Goal: Find contact information: Obtain details needed to contact an individual or organization

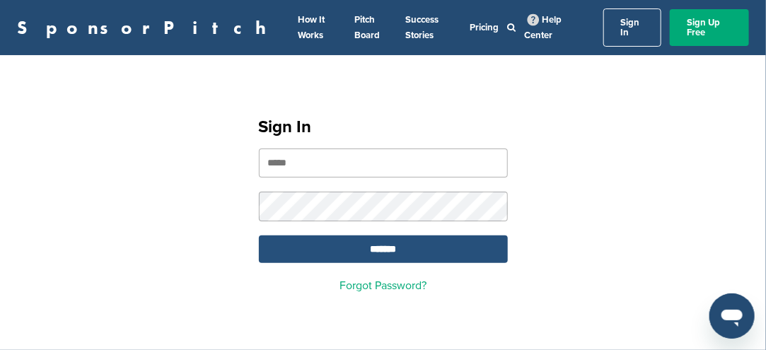
type input "**********"
click at [415, 238] on input "*******" at bounding box center [383, 249] width 249 height 28
click at [404, 238] on input "*******" at bounding box center [383, 249] width 249 height 28
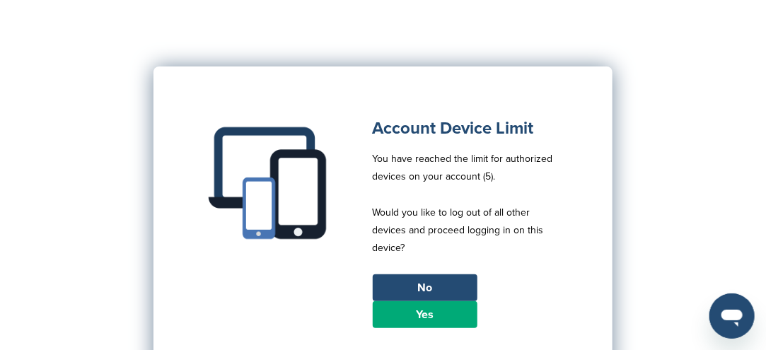
scroll to position [141, 0]
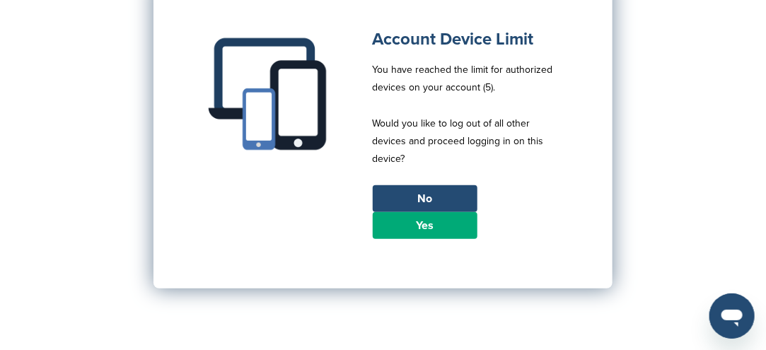
click at [446, 216] on link "Yes" at bounding box center [425, 225] width 105 height 27
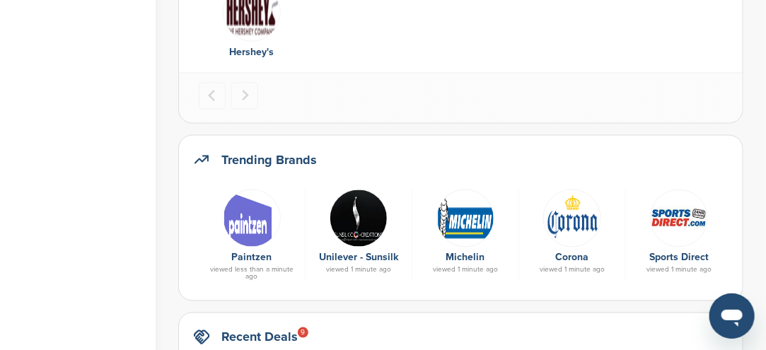
scroll to position [707, 0]
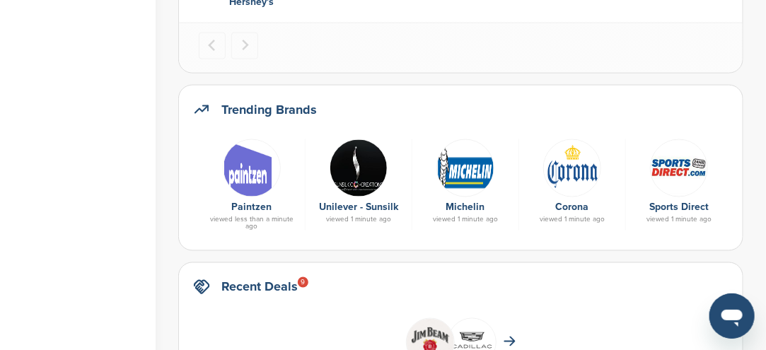
click at [675, 204] on link "Sports Direct" at bounding box center [678, 208] width 59 height 12
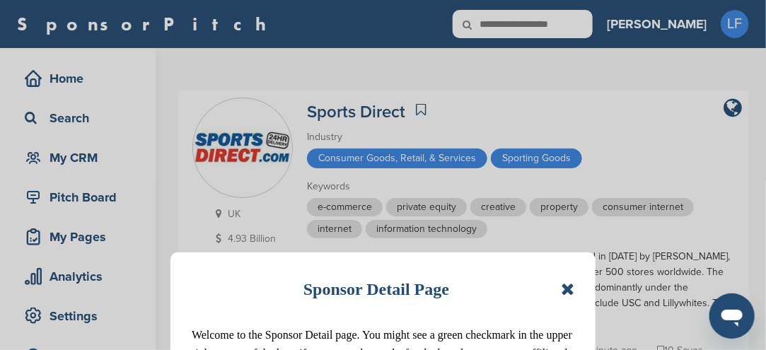
click at [566, 285] on icon at bounding box center [567, 289] width 13 height 17
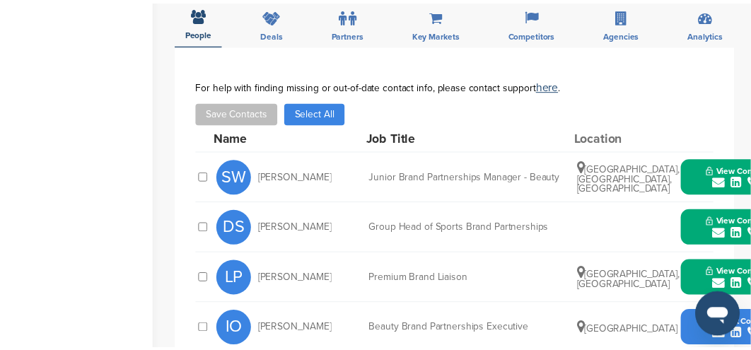
scroll to position [495, 0]
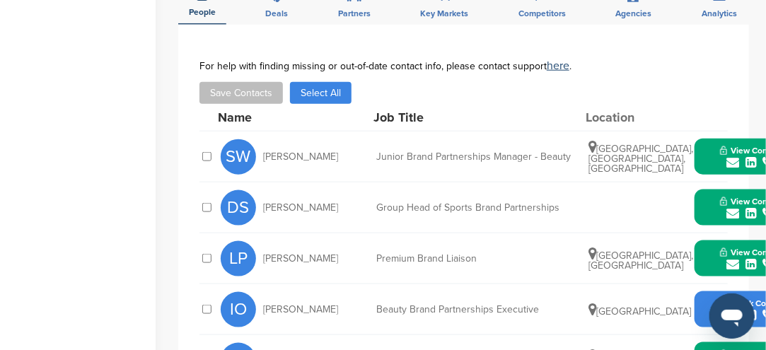
click at [716, 160] on button "View Contact" at bounding box center [751, 157] width 96 height 42
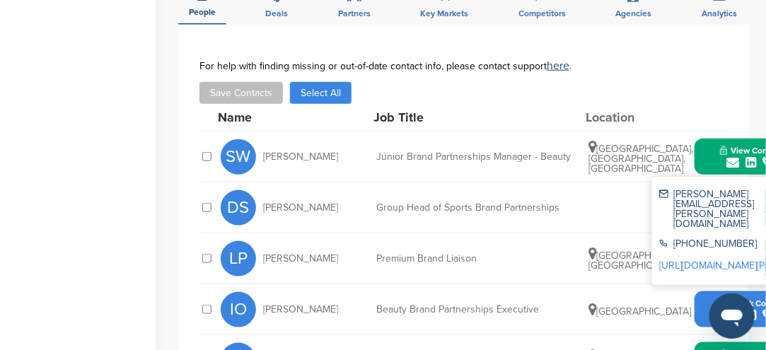
click at [716, 161] on button "View Contact" at bounding box center [751, 157] width 96 height 42
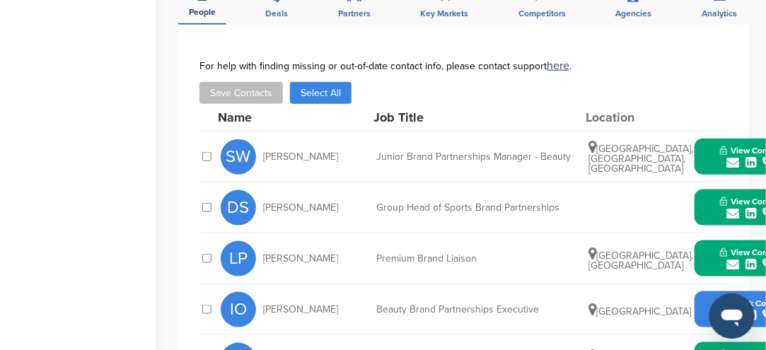
click at [713, 163] on button "View Contact" at bounding box center [751, 157] width 96 height 42
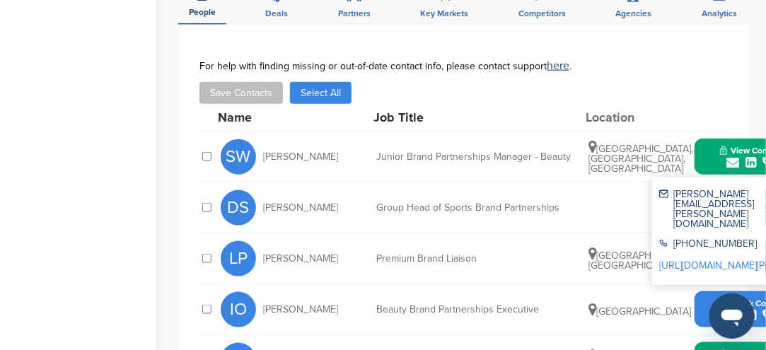
click at [713, 163] on button "View Contact" at bounding box center [751, 157] width 96 height 42
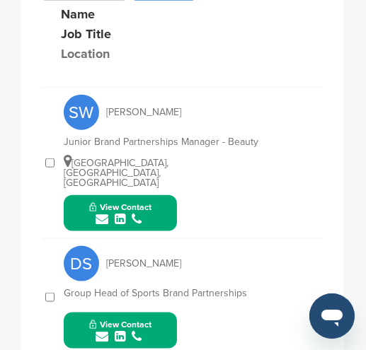
scroll to position [749, 0]
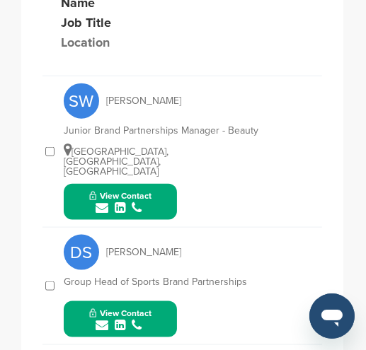
drag, startPoint x: 162, startPoint y: 193, endPoint x: 150, endPoint y: 196, distance: 12.3
click at [150, 202] on div "submit" at bounding box center [120, 208] width 62 height 13
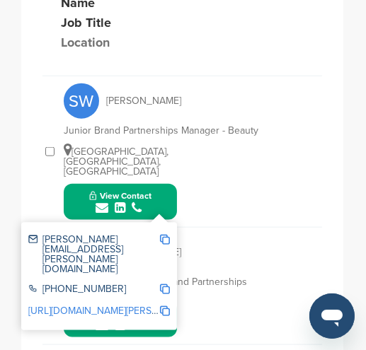
click at [164, 235] on img at bounding box center [165, 240] width 10 height 10
click at [244, 175] on div "SW Sonja Wriedt Junior Brand Partnerships Manager - Beauty London, England, Uni…" at bounding box center [193, 151] width 258 height 151
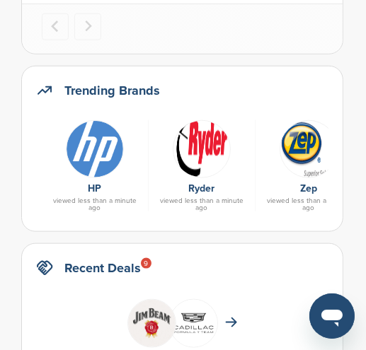
scroll to position [707, 0]
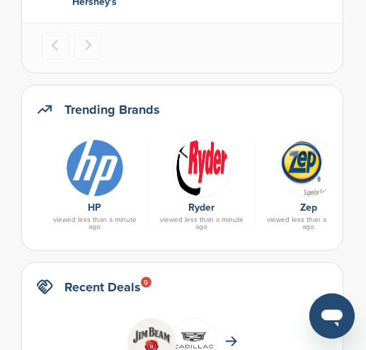
click at [97, 171] on img at bounding box center [95, 168] width 58 height 58
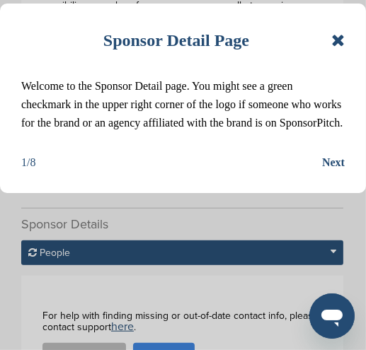
scroll to position [495, 0]
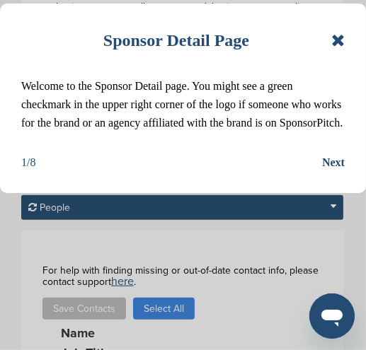
click at [342, 40] on icon at bounding box center [337, 40] width 13 height 17
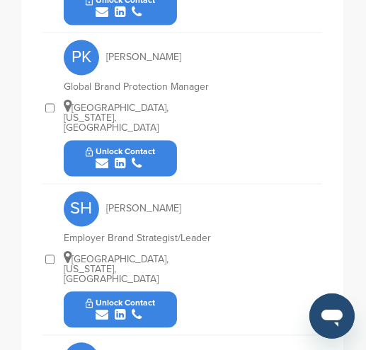
scroll to position [1414, 0]
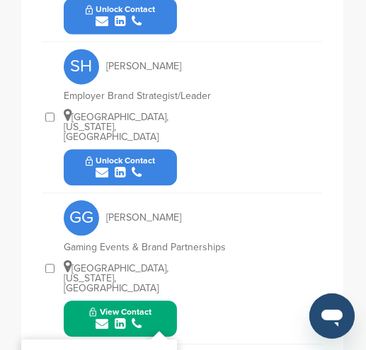
scroll to position [1485, 0]
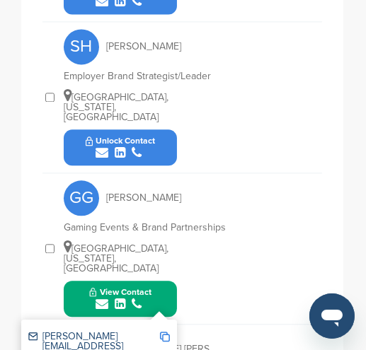
click at [163, 332] on img at bounding box center [165, 337] width 10 height 10
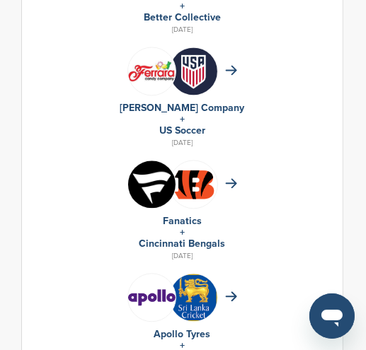
scroll to position [1412, 0]
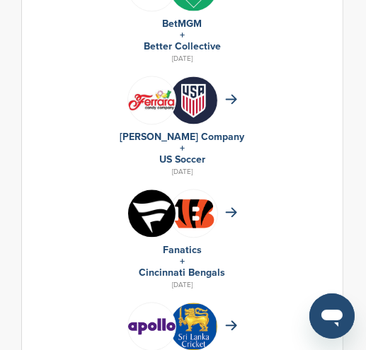
click at [177, 156] on link "US Soccer" at bounding box center [182, 159] width 46 height 12
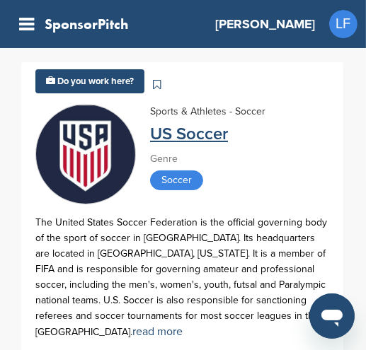
click at [160, 132] on link "US Soccer" at bounding box center [189, 134] width 78 height 21
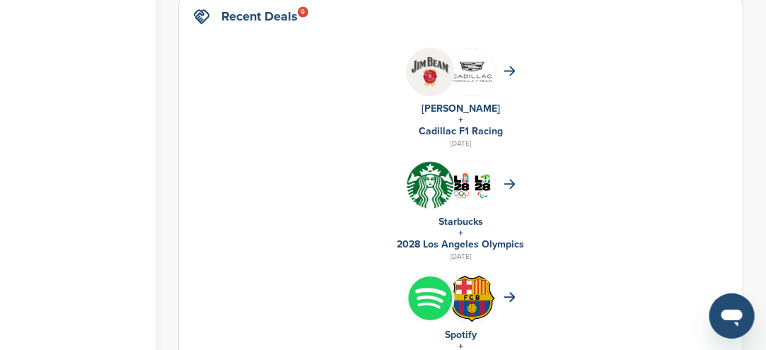
scroll to position [1049, 0]
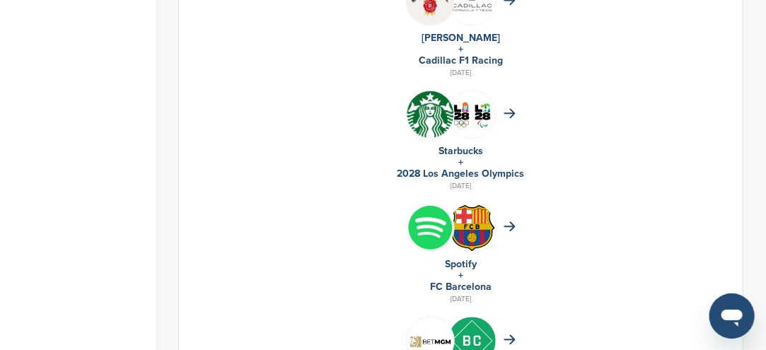
click at [365, 121] on img at bounding box center [430, 114] width 47 height 47
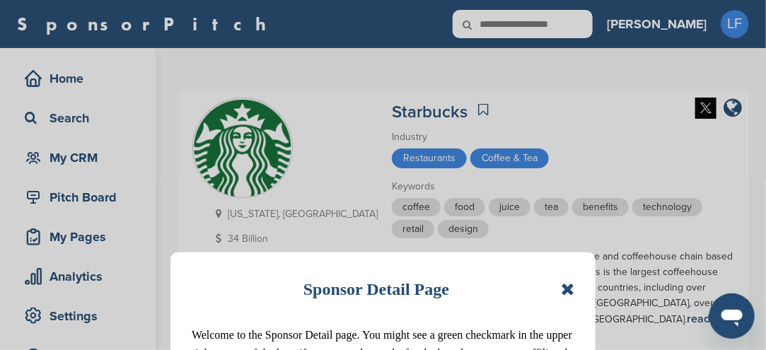
click at [569, 298] on div "Sponsor Detail Page" at bounding box center [383, 289] width 383 height 31
click at [570, 291] on icon at bounding box center [567, 289] width 13 height 17
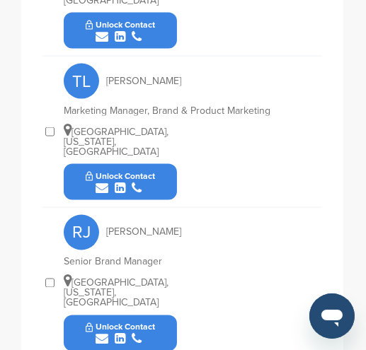
scroll to position [1145, 0]
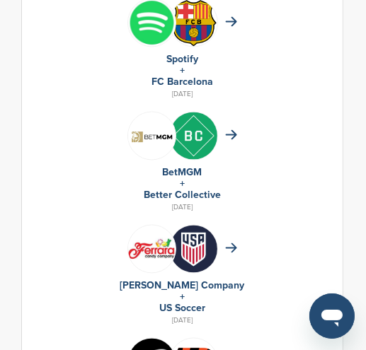
scroll to position [1049, 0]
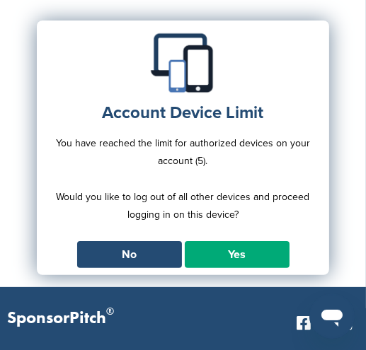
click at [247, 250] on link "Yes" at bounding box center [237, 254] width 105 height 27
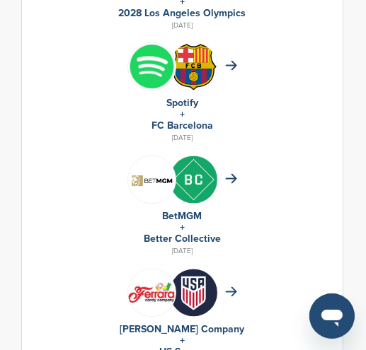
scroll to position [1202, 0]
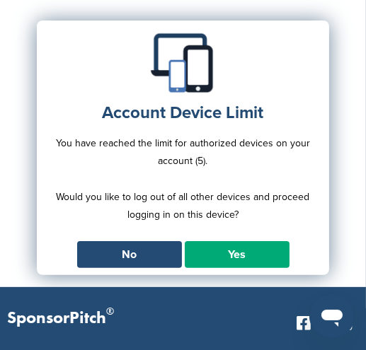
click at [206, 257] on link "Yes" at bounding box center [237, 254] width 105 height 27
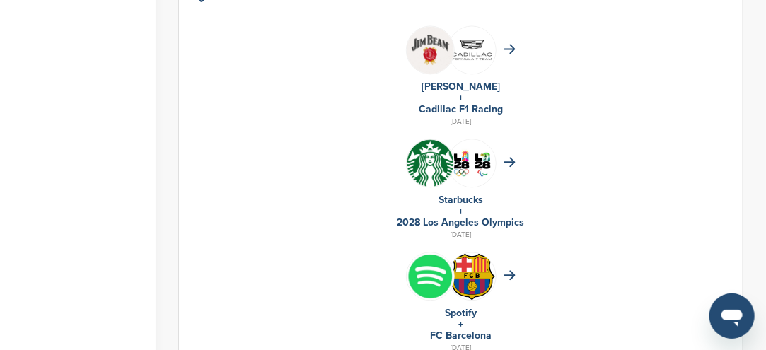
scroll to position [849, 0]
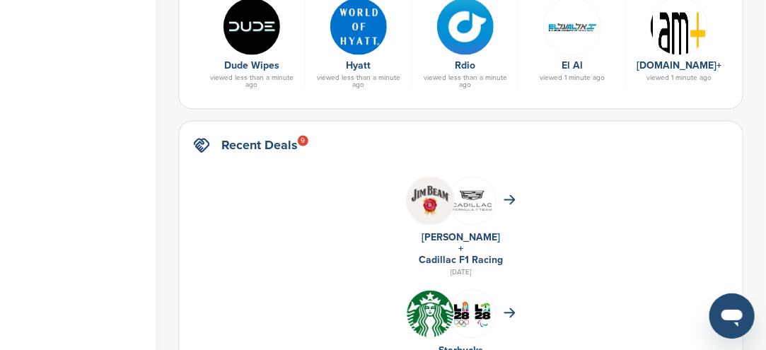
click at [365, 49] on img at bounding box center [572, 27] width 58 height 58
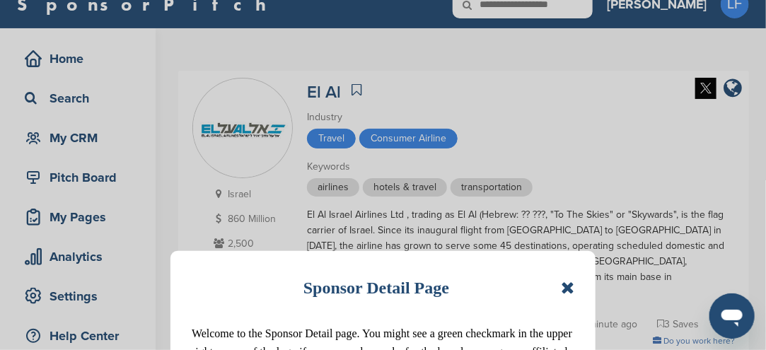
scroll to position [71, 0]
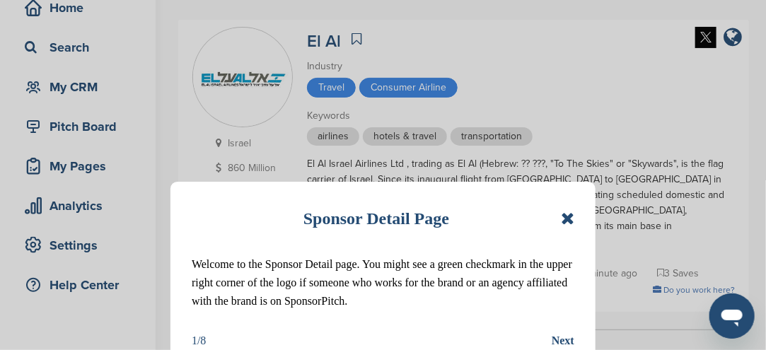
click at [564, 214] on icon at bounding box center [567, 218] width 13 height 17
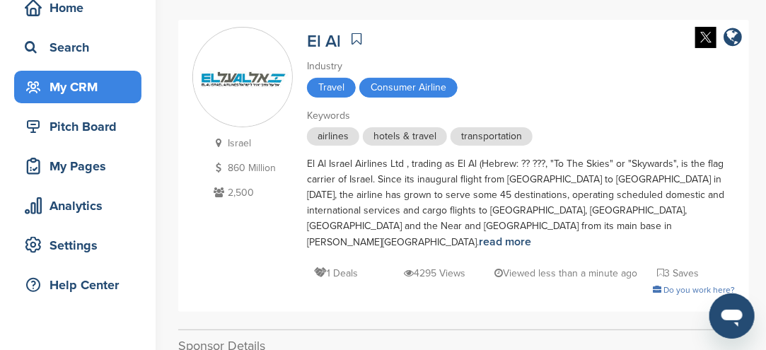
click at [74, 88] on div "My CRM" at bounding box center [81, 86] width 120 height 25
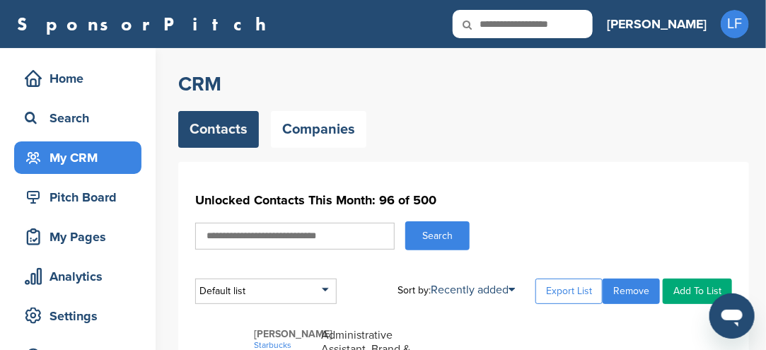
click at [501, 25] on icon at bounding box center [477, 25] width 48 height 30
click at [501, 19] on icon at bounding box center [477, 25] width 48 height 30
click at [501, 23] on icon at bounding box center [477, 25] width 48 height 30
click at [501, 25] on icon at bounding box center [477, 25] width 48 height 30
click at [501, 23] on icon at bounding box center [477, 25] width 48 height 30
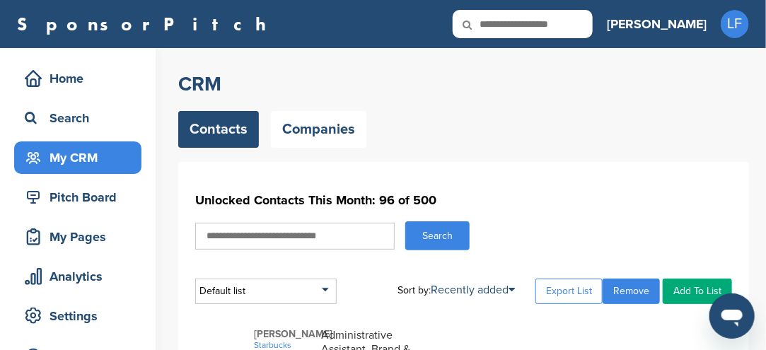
click at [576, 25] on input "text" at bounding box center [523, 24] width 140 height 28
type input "**********"
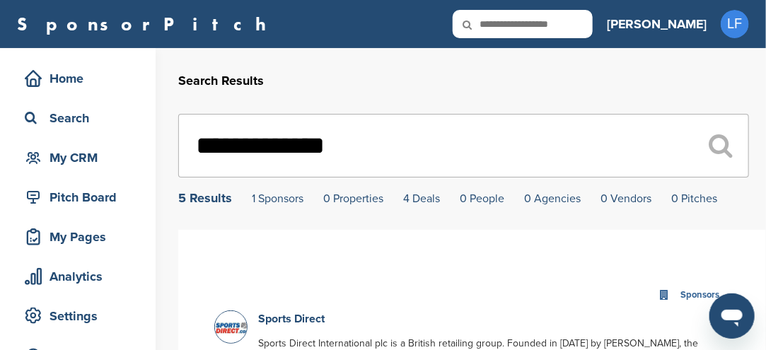
click at [202, 199] on div "5 Results" at bounding box center [205, 198] width 54 height 13
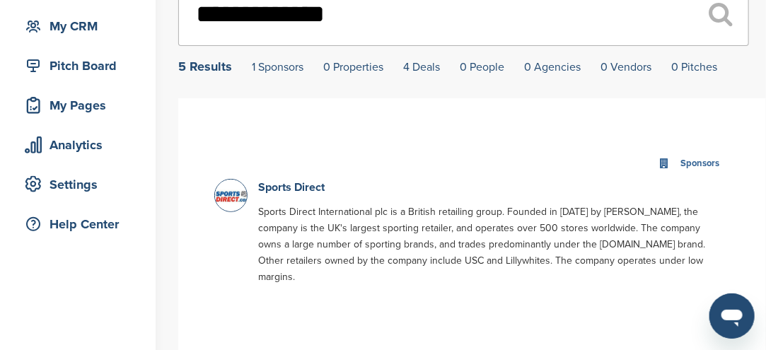
scroll to position [141, 0]
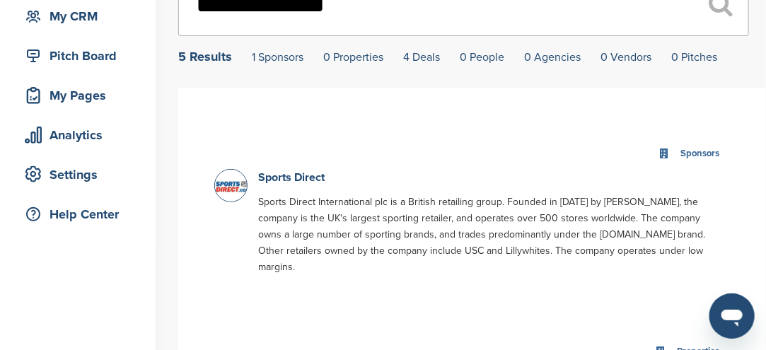
click at [227, 193] on img at bounding box center [232, 187] width 35 height 35
click at [229, 188] on img at bounding box center [232, 187] width 35 height 35
click at [227, 183] on img at bounding box center [232, 187] width 35 height 35
click at [227, 185] on img at bounding box center [232, 187] width 35 height 35
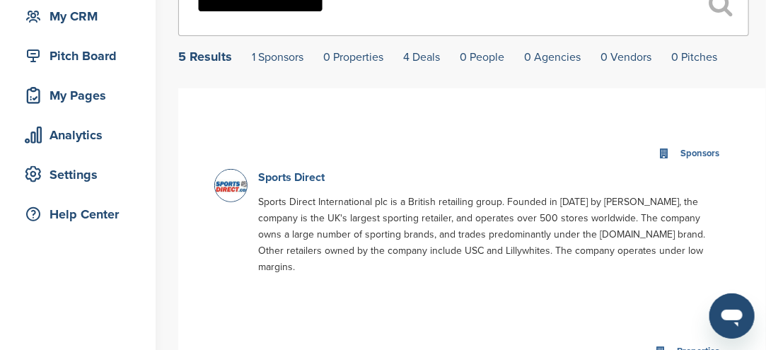
click at [272, 177] on link "Sports Direct" at bounding box center [291, 177] width 66 height 14
click at [272, 179] on link "Sports Direct" at bounding box center [291, 177] width 66 height 14
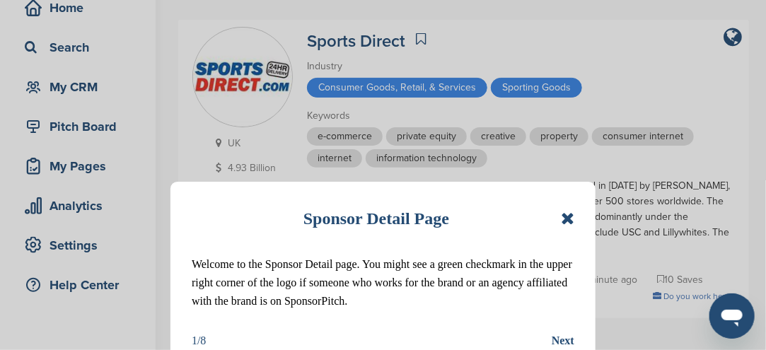
click at [568, 222] on icon at bounding box center [567, 218] width 13 height 17
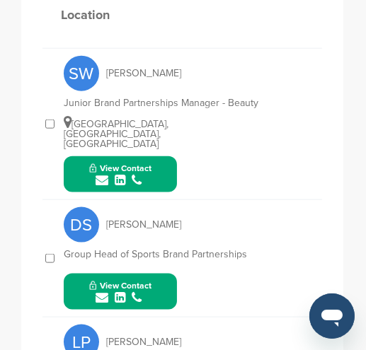
scroll to position [798, 0]
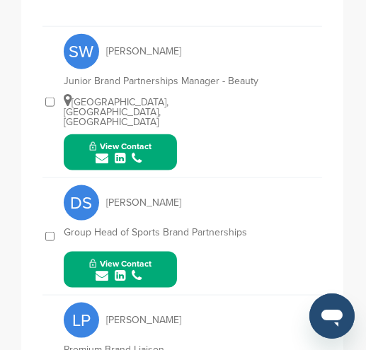
click at [153, 264] on button "View Contact" at bounding box center [120, 270] width 96 height 42
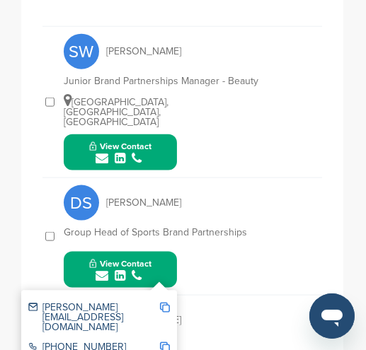
click at [165, 303] on img at bounding box center [165, 308] width 10 height 10
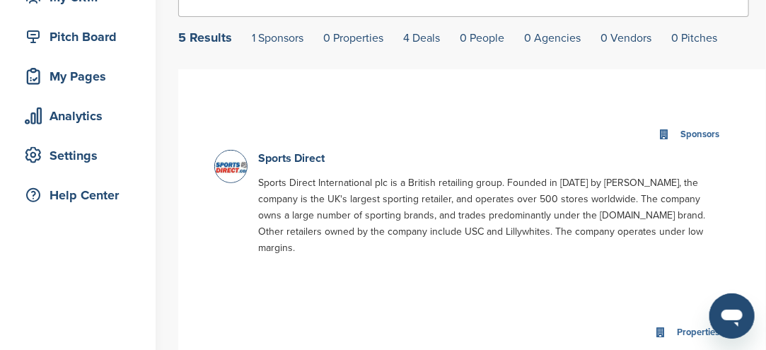
scroll to position [141, 0]
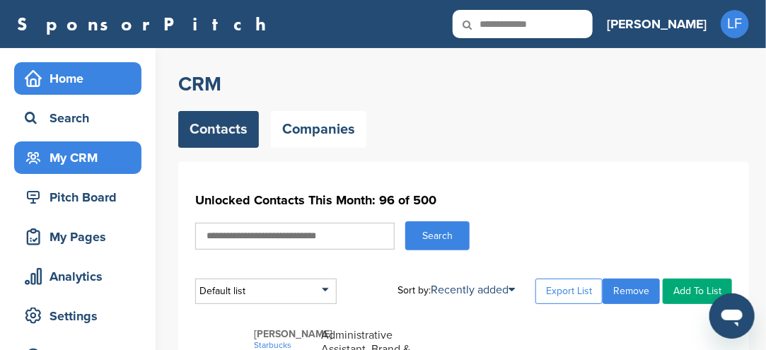
click at [76, 78] on div "Home" at bounding box center [81, 78] width 120 height 25
click at [69, 79] on div "Home" at bounding box center [81, 78] width 120 height 25
click at [69, 78] on div "Home" at bounding box center [81, 78] width 120 height 25
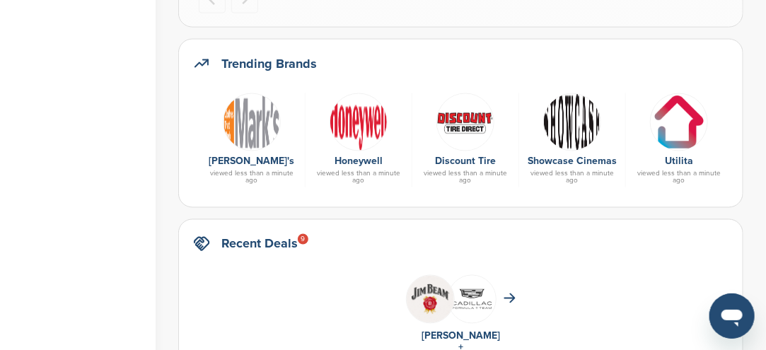
scroll to position [778, 0]
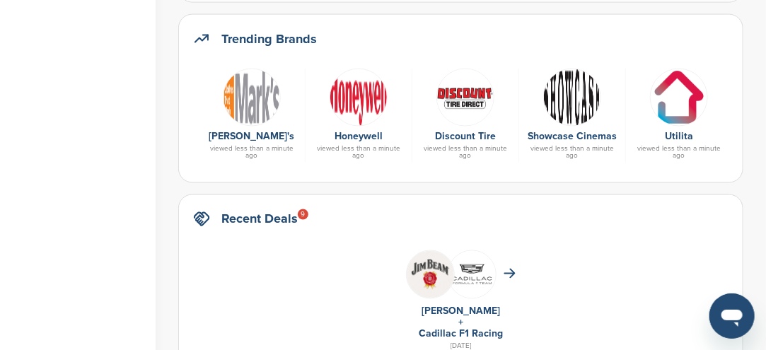
click at [361, 100] on img at bounding box center [359, 98] width 58 height 58
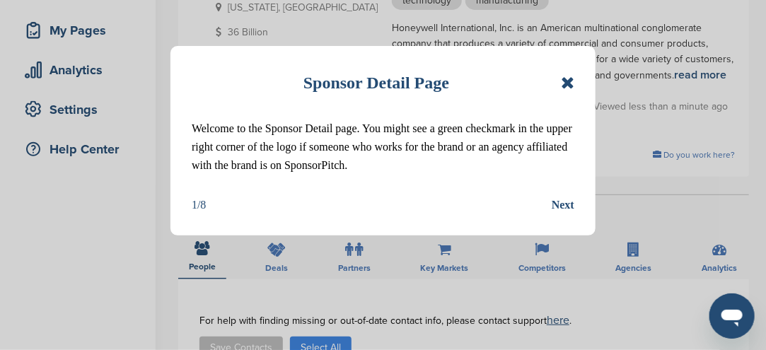
scroll to position [212, 0]
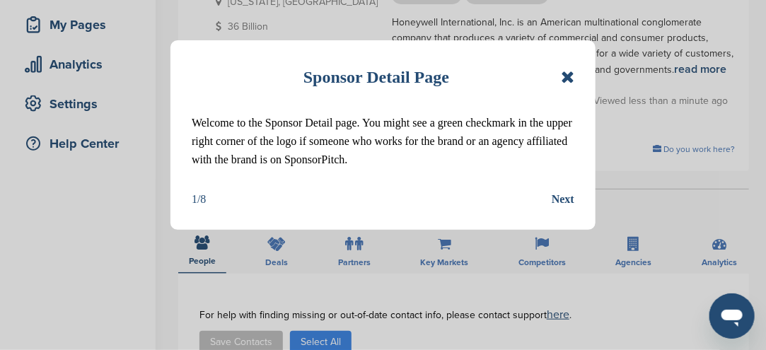
click at [569, 82] on icon at bounding box center [567, 77] width 13 height 17
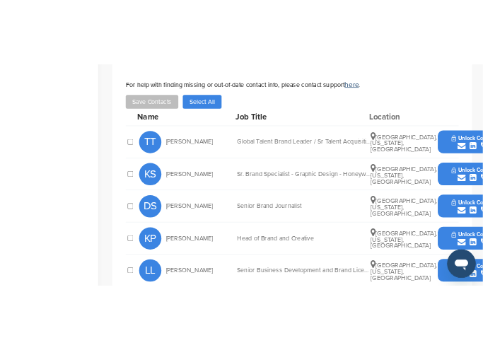
scroll to position [566, 0]
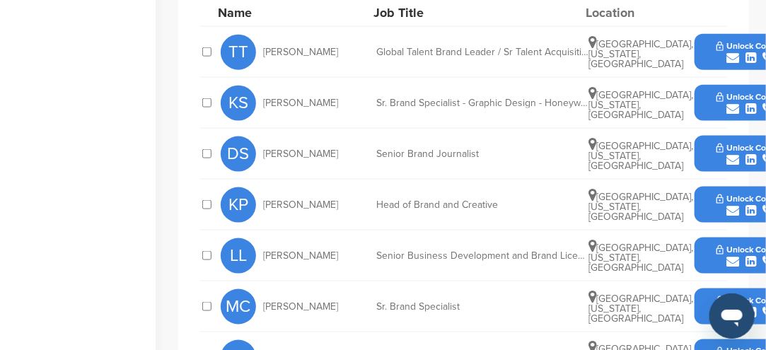
click at [714, 184] on button "Unlock Contact" at bounding box center [751, 205] width 104 height 42
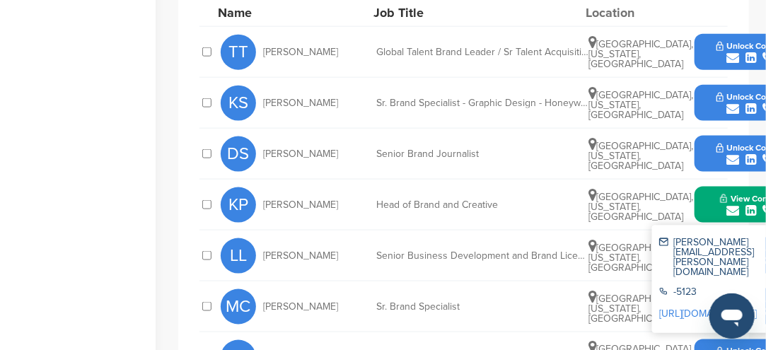
click at [709, 184] on button "View Contact" at bounding box center [751, 205] width 96 height 42
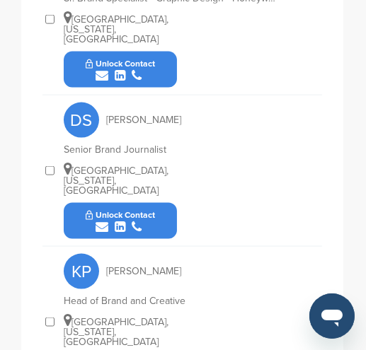
scroll to position [945, 0]
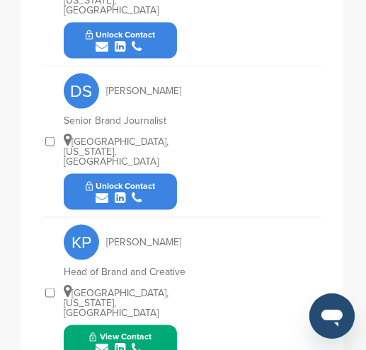
drag, startPoint x: 160, startPoint y: 283, endPoint x: 148, endPoint y: 274, distance: 14.1
click at [162, 322] on button "View Contact" at bounding box center [120, 343] width 96 height 42
click at [158, 322] on button "View Contact" at bounding box center [120, 343] width 96 height 42
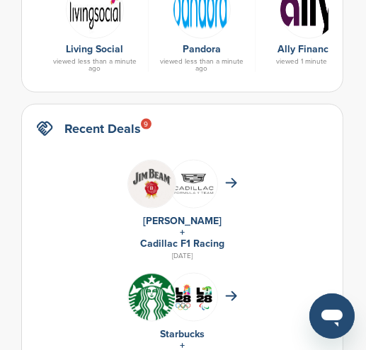
scroll to position [778, 0]
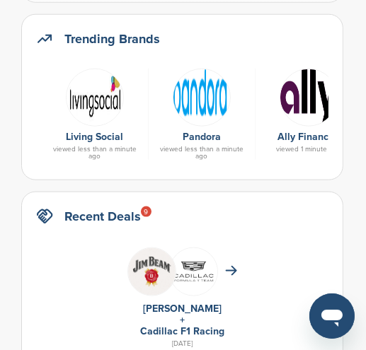
click at [195, 95] on img at bounding box center [202, 98] width 58 height 58
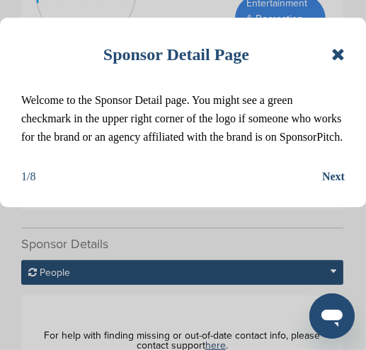
scroll to position [141, 0]
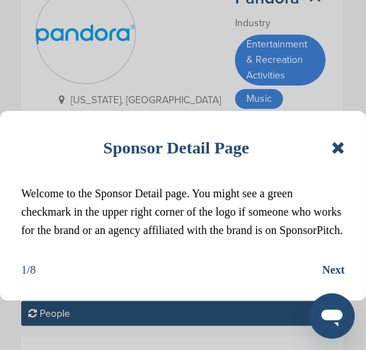
click at [341, 148] on icon at bounding box center [337, 147] width 13 height 17
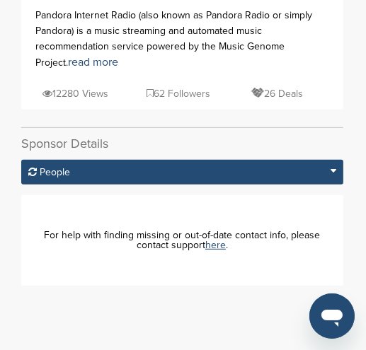
scroll to position [283, 0]
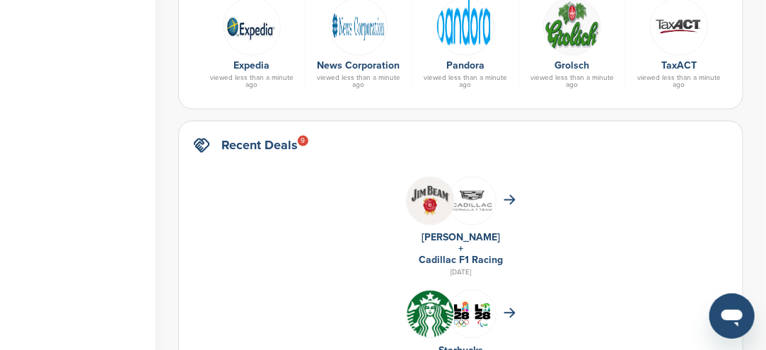
scroll to position [778, 0]
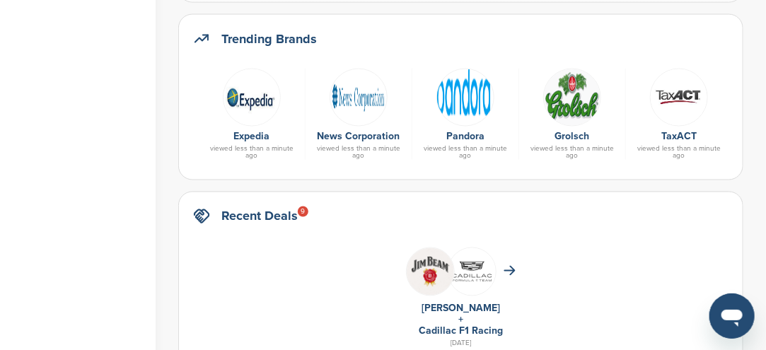
click at [255, 93] on img at bounding box center [252, 98] width 58 height 58
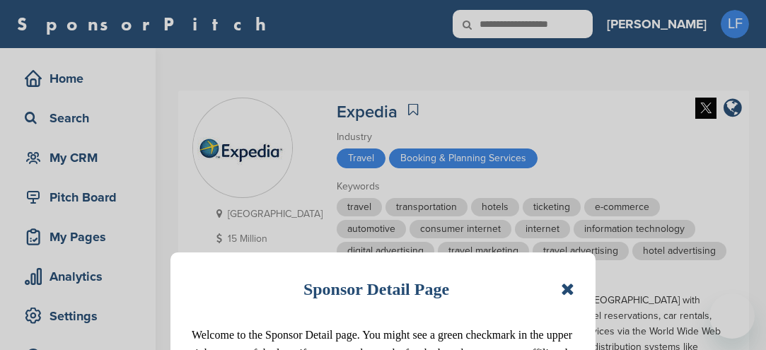
click at [253, 99] on div "Sponsor Detail Page Welcome to the Sponsor Detail page. You might see a green c…" at bounding box center [383, 175] width 766 height 350
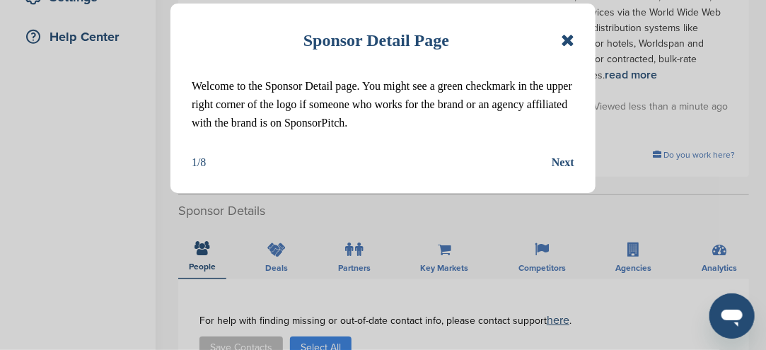
scroll to position [424, 0]
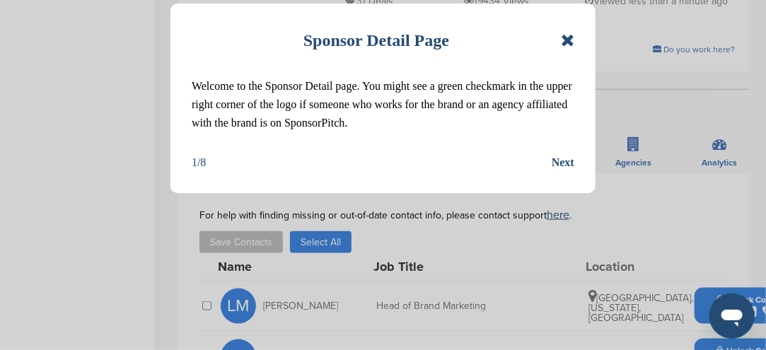
click at [569, 40] on icon at bounding box center [567, 40] width 13 height 17
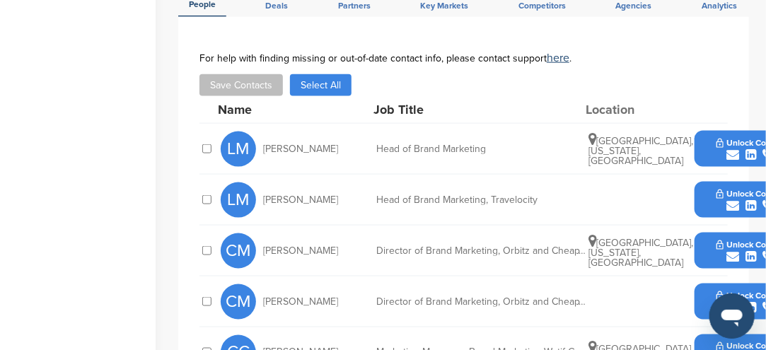
scroll to position [566, 0]
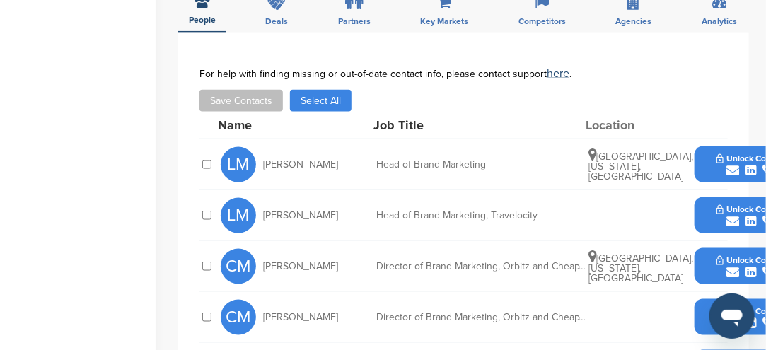
click at [718, 164] on div "submit" at bounding box center [751, 170] width 70 height 13
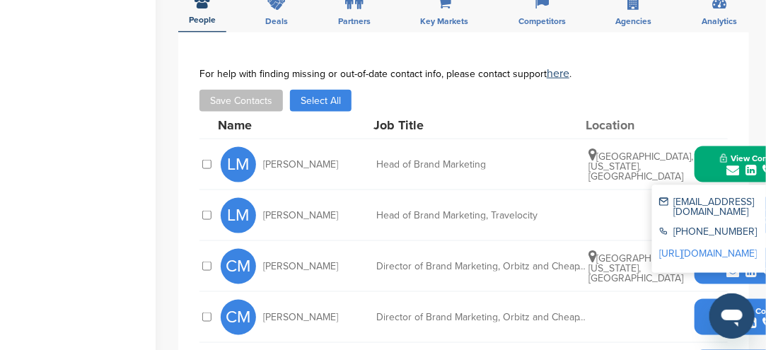
click at [713, 144] on button "View Contact" at bounding box center [751, 165] width 96 height 42
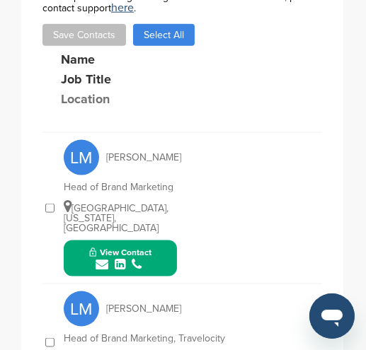
scroll to position [895, 0]
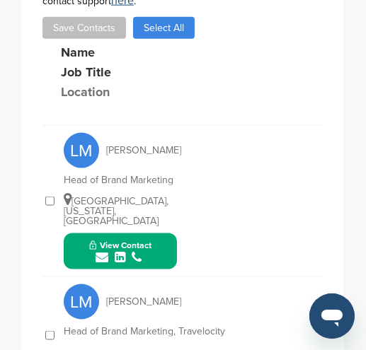
click at [162, 231] on button "View Contact" at bounding box center [120, 252] width 96 height 42
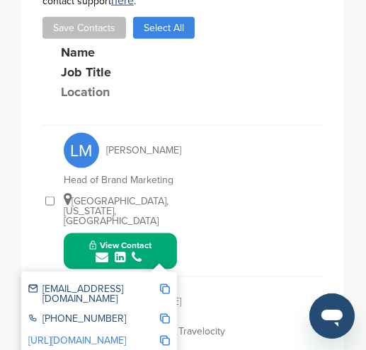
click at [168, 284] on img at bounding box center [165, 289] width 10 height 10
